Goal: Information Seeking & Learning: Learn about a topic

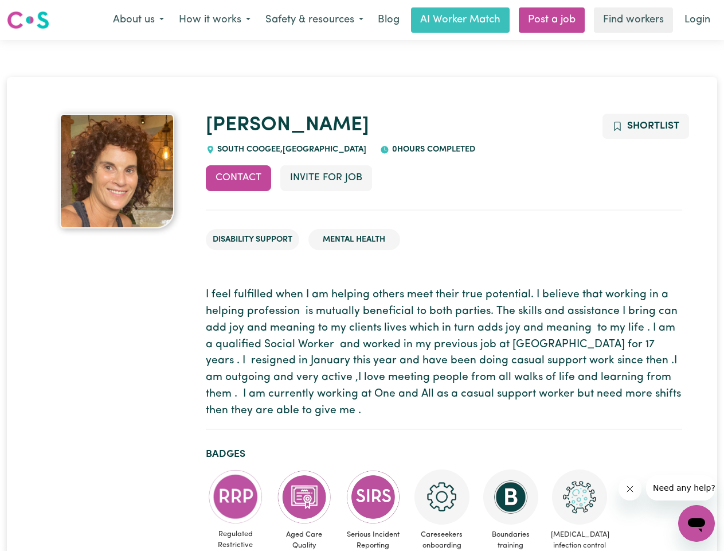
click at [138, 20] on button "About us" at bounding box center [139, 20] width 66 height 24
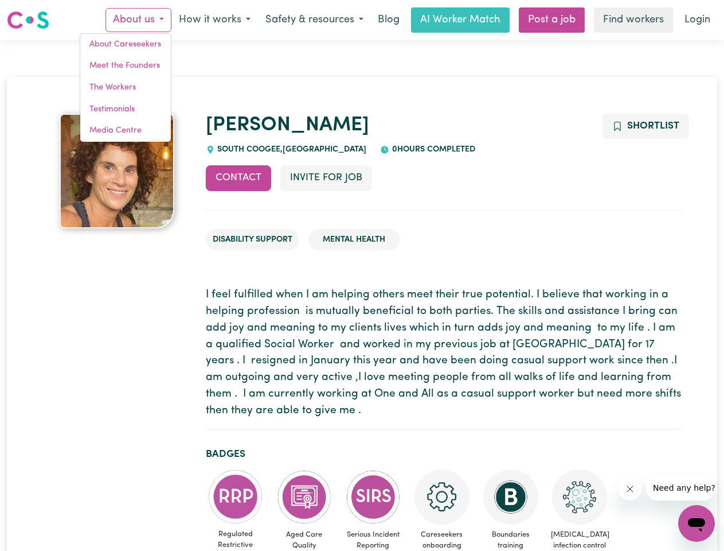
click at [214, 20] on button "How it works" at bounding box center [214, 20] width 87 height 24
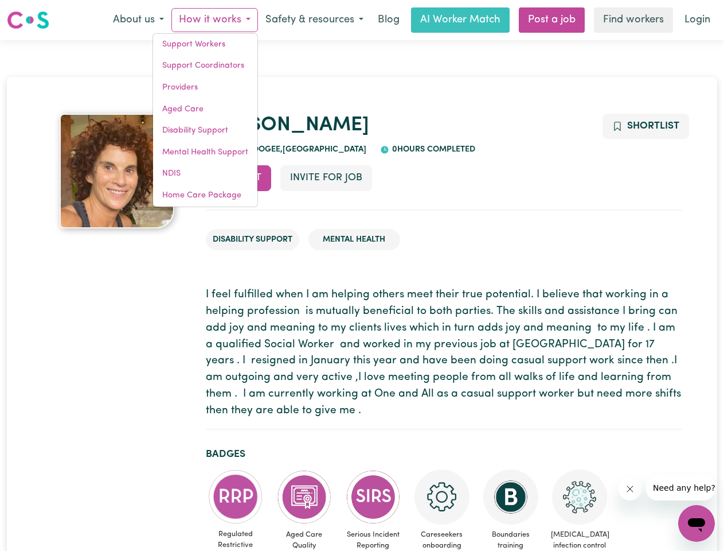
click at [314, 20] on button "Safety & resources" at bounding box center [314, 20] width 113 height 24
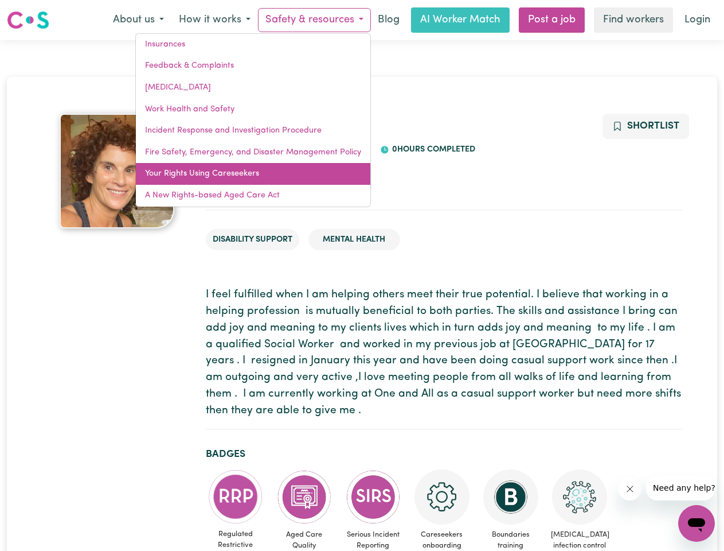
click at [239, 178] on link "Your Rights Using Careseekers" at bounding box center [253, 174] width 235 height 22
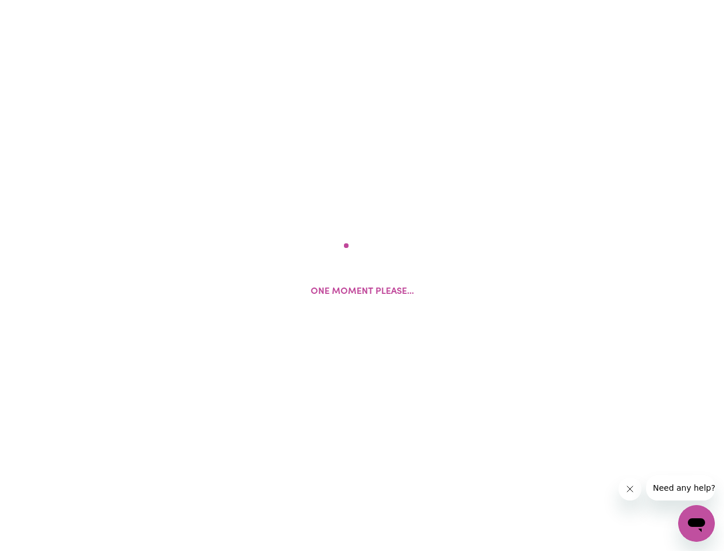
click at [326, 0] on html "One moment please..." at bounding box center [362, 0] width 724 height 0
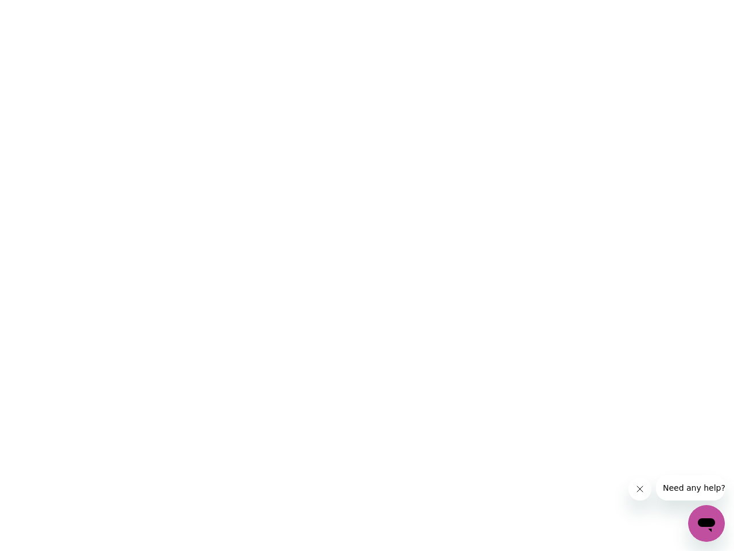
click at [645, 0] on html at bounding box center [367, 0] width 734 height 0
click at [236, 0] on html at bounding box center [367, 0] width 734 height 0
click at [305, 0] on html at bounding box center [367, 0] width 734 height 0
